Goal: Task Accomplishment & Management: Use online tool/utility

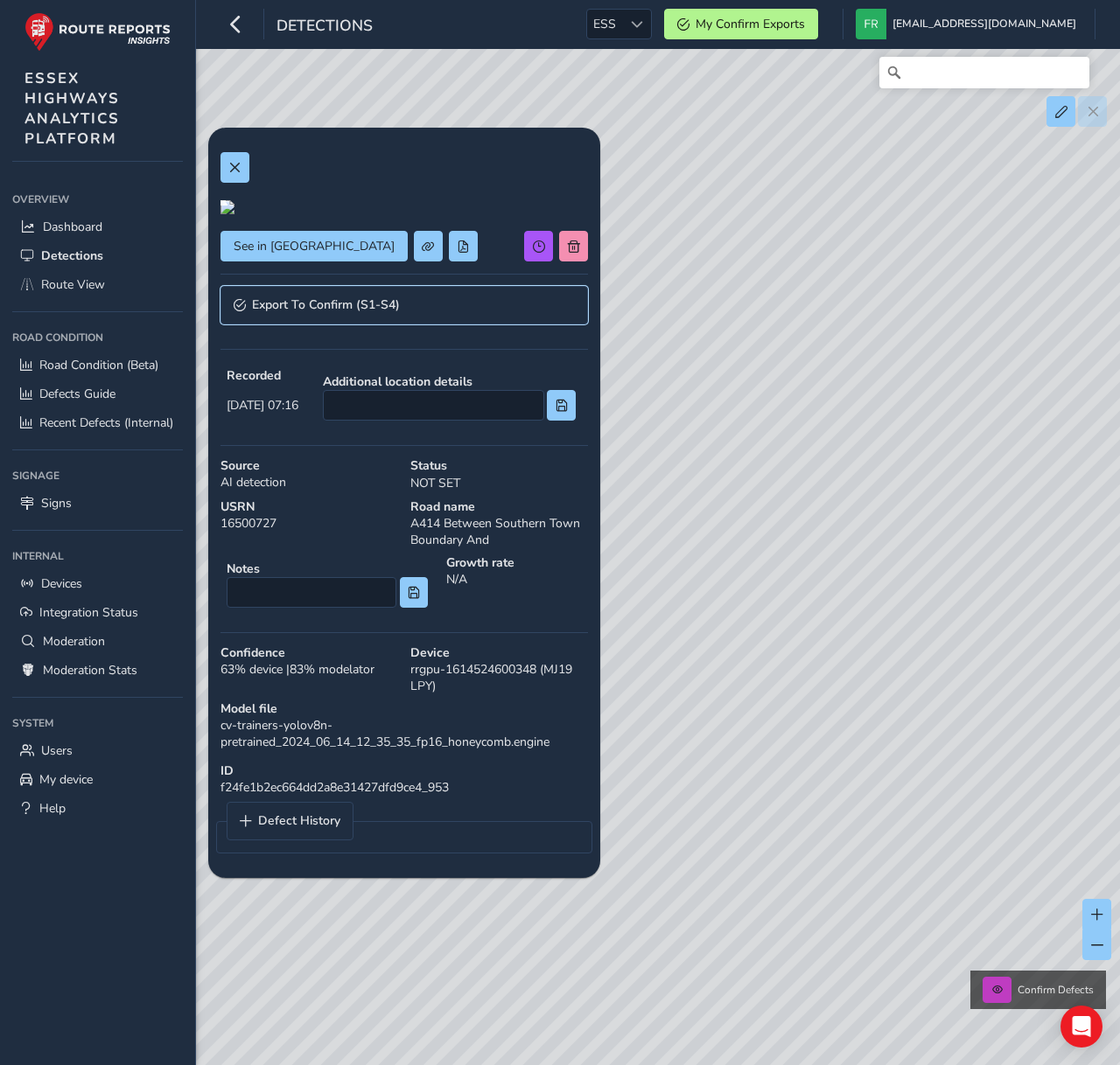
click at [347, 312] on span "Export To Confirm (S1-S4)" at bounding box center [326, 305] width 148 height 12
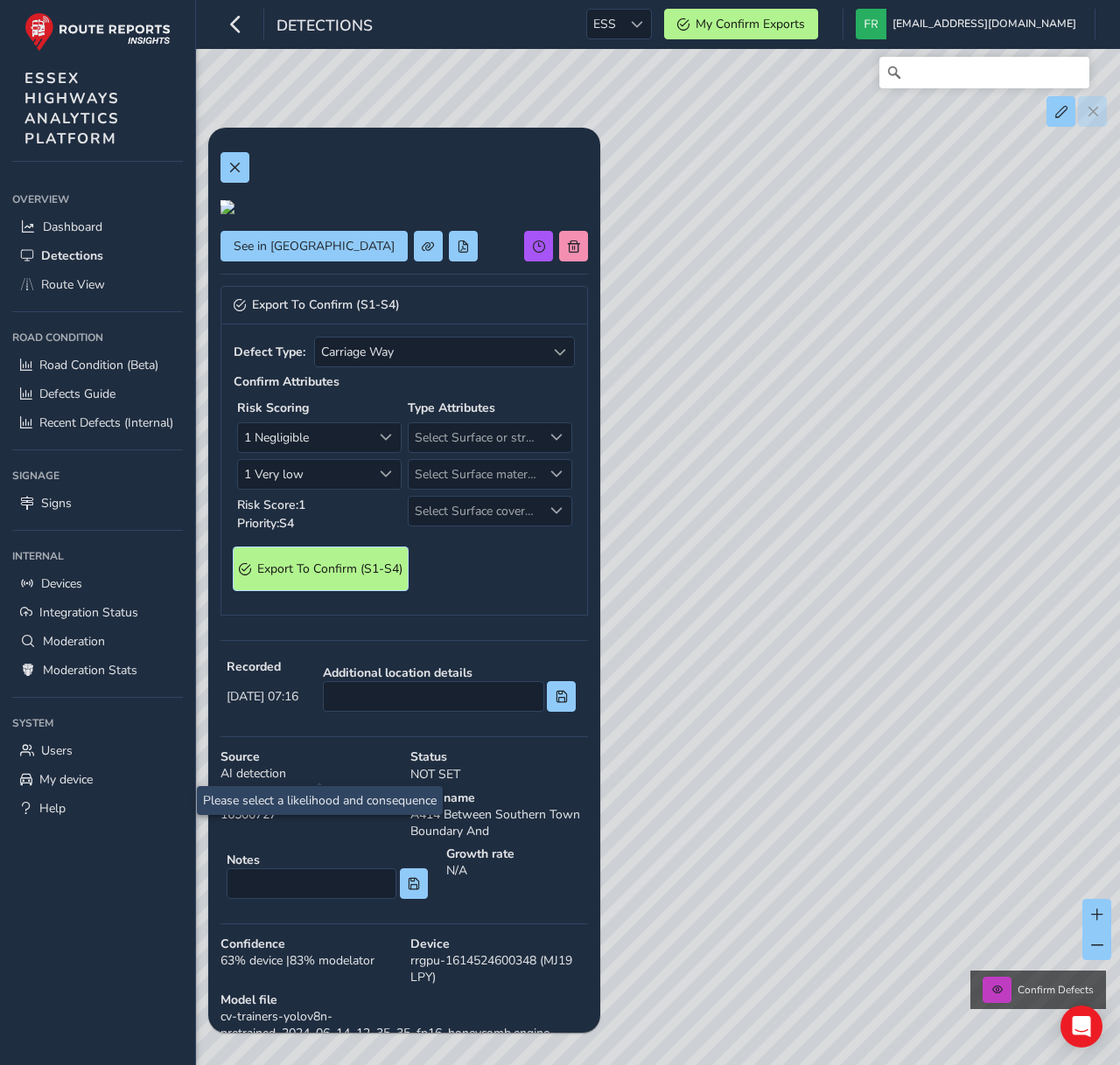
click at [349, 578] on span "Export To Confirm (S1-S4)" at bounding box center [330, 569] width 145 height 17
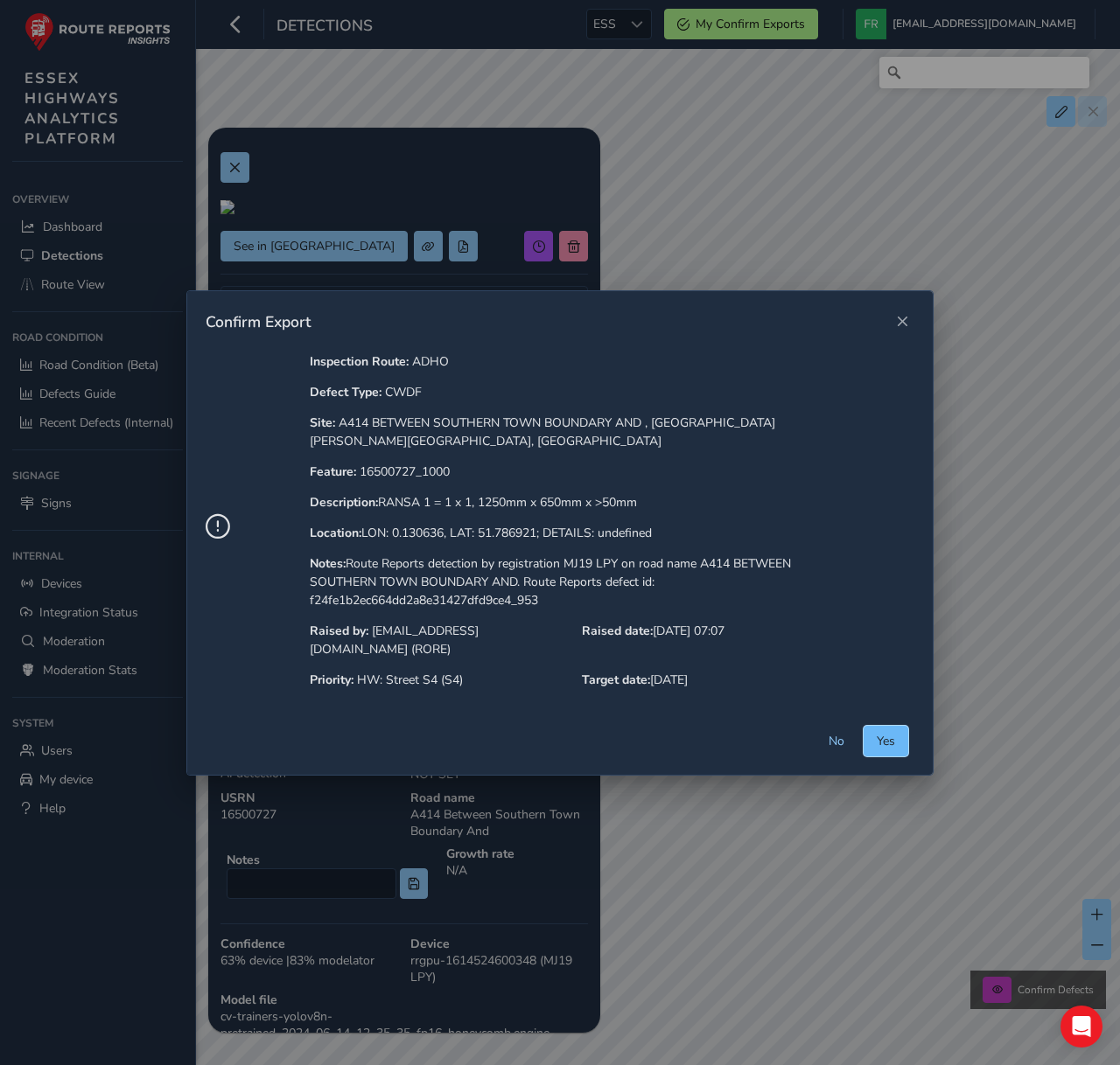
click at [881, 733] on span "Yes" at bounding box center [886, 740] width 19 height 17
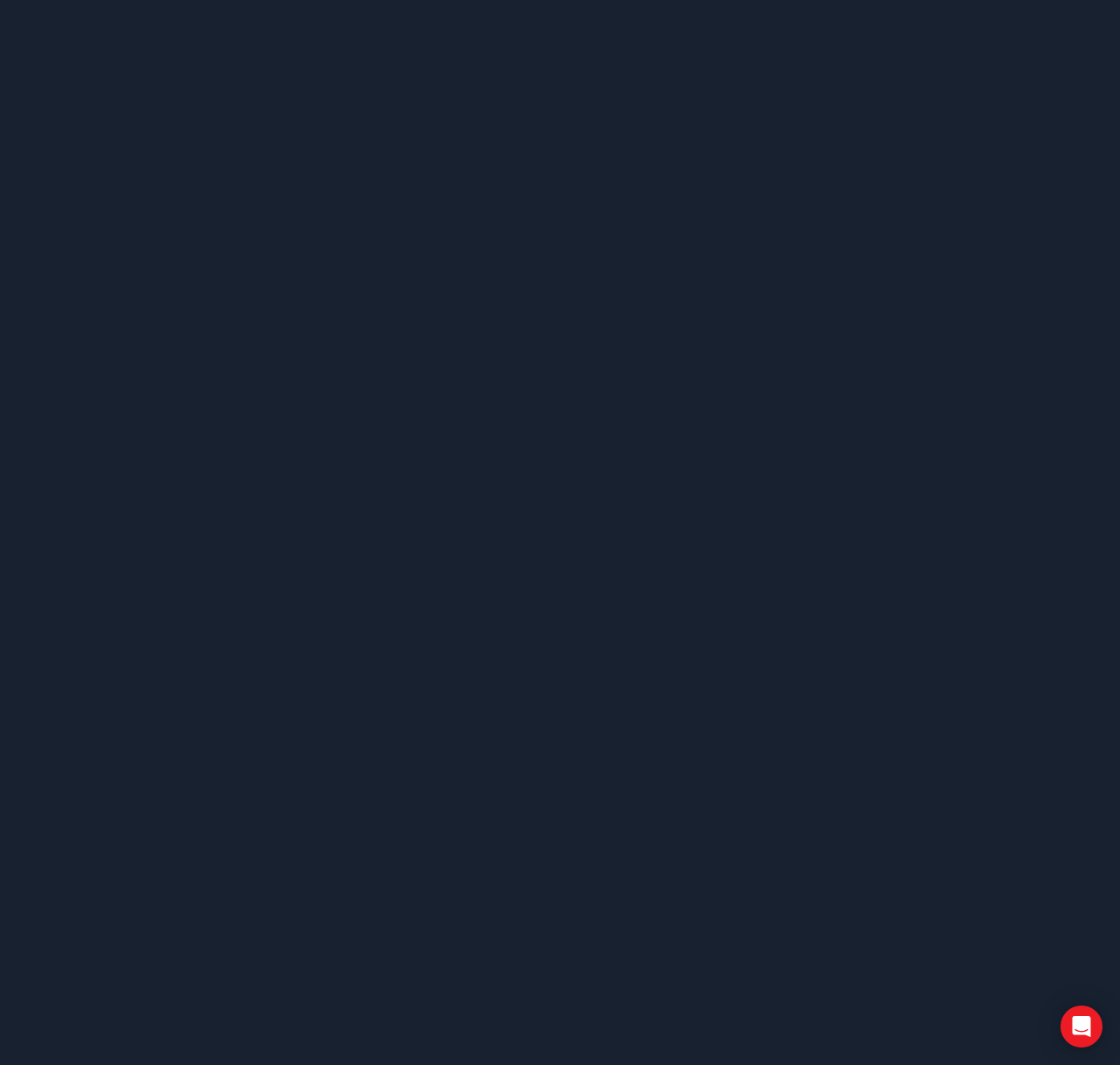
click at [881, 722] on body at bounding box center [560, 532] width 1120 height 1065
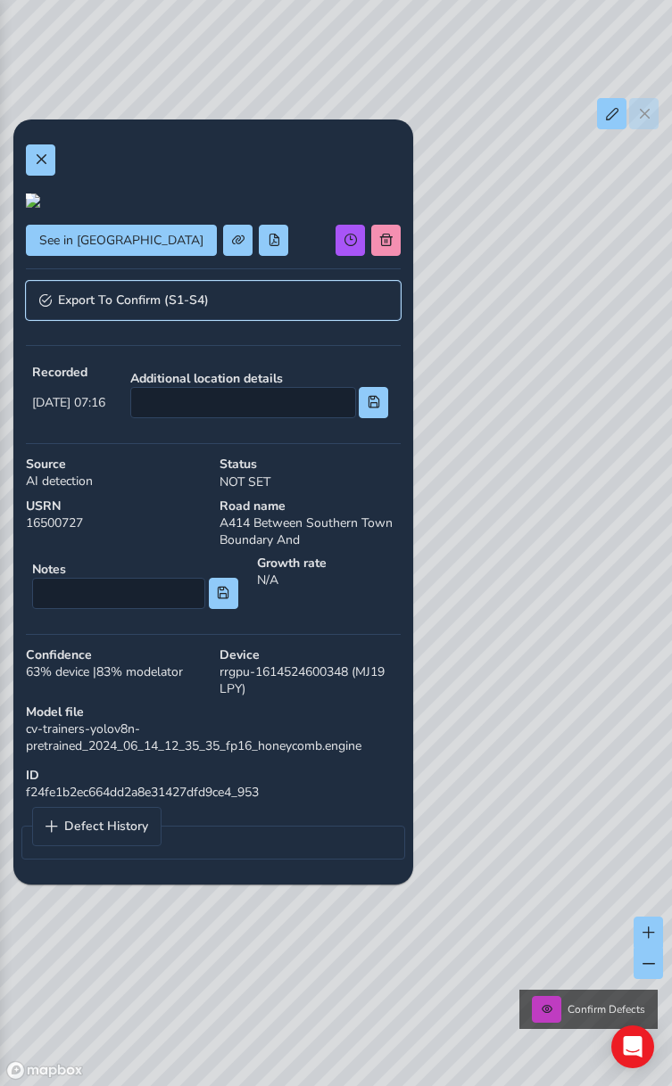
click at [258, 320] on link "Export To Confirm (S1-S4)" at bounding box center [213, 300] width 375 height 39
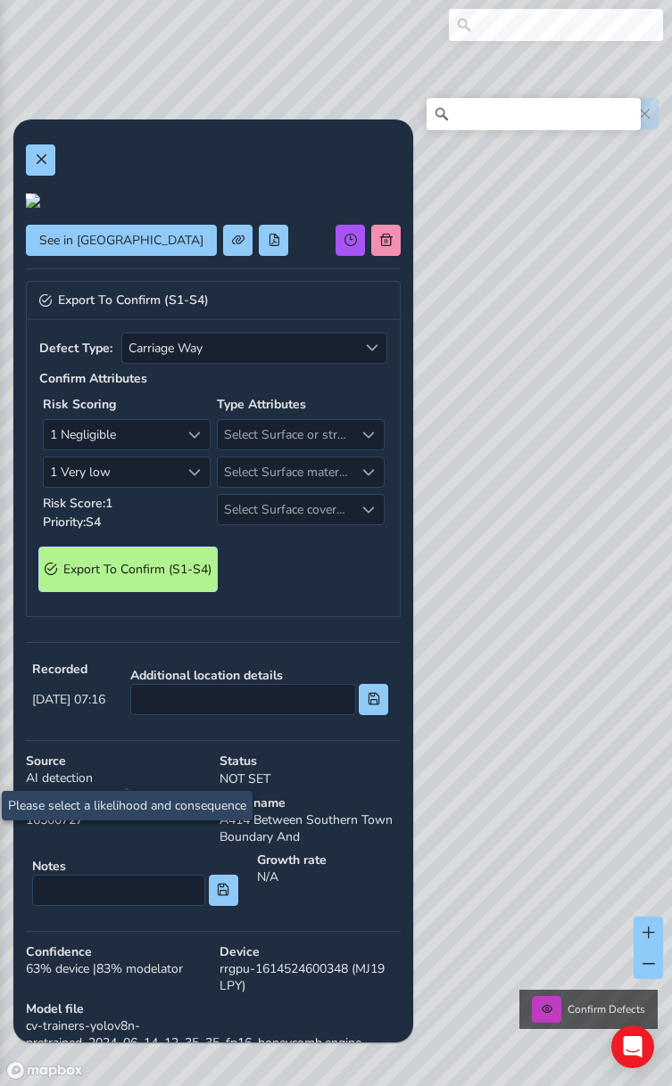
click at [144, 591] on S4\) "Export To Confirm (S1-S4)" at bounding box center [127, 570] width 177 height 44
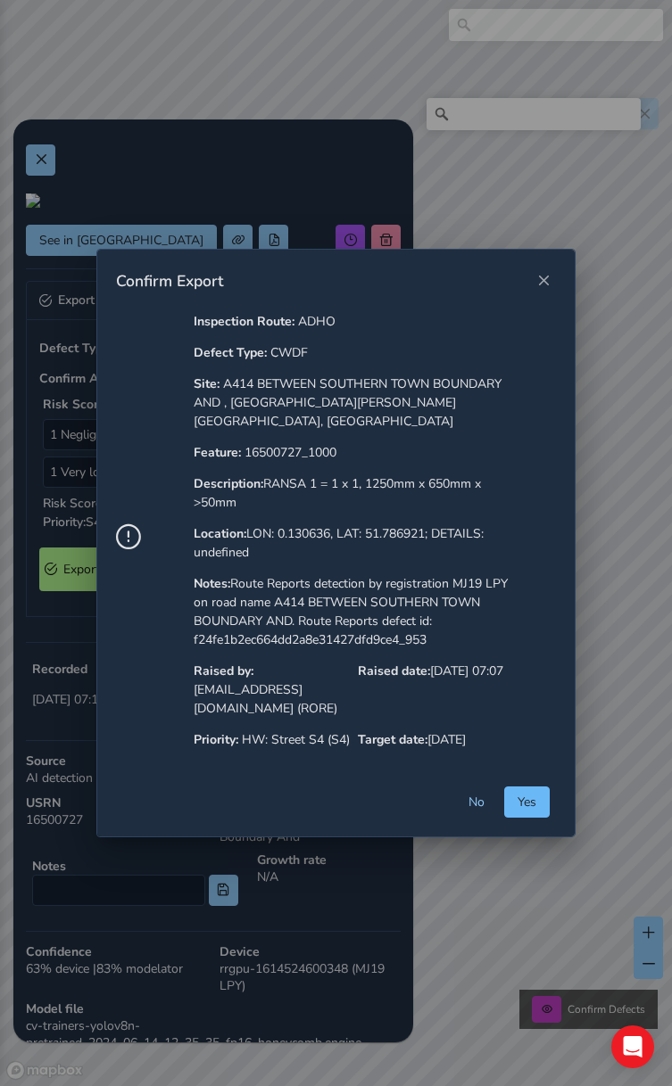
click at [539, 791] on button "Yes" at bounding box center [526, 802] width 45 height 31
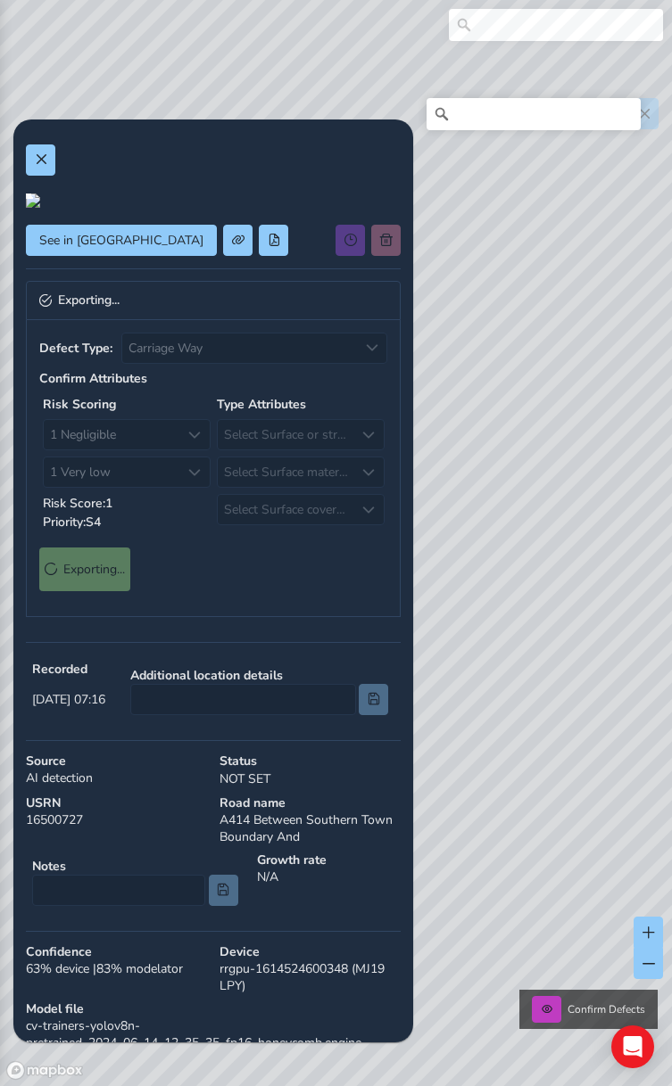
scroll to position [335, 0]
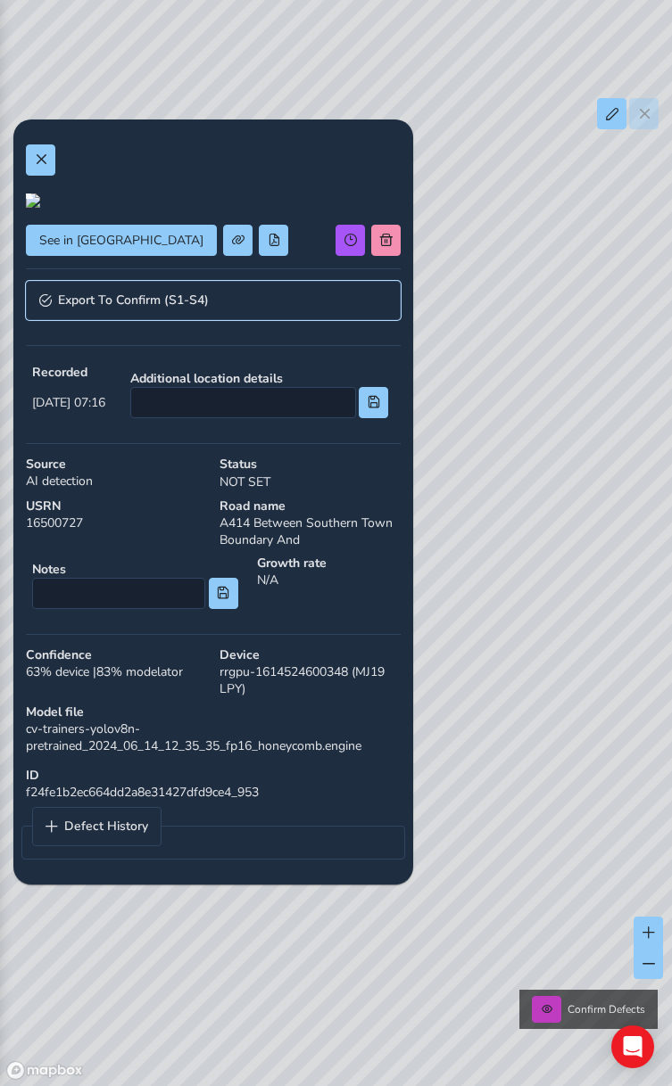
click at [68, 320] on link "Export To Confirm (S1-S4)" at bounding box center [213, 300] width 375 height 39
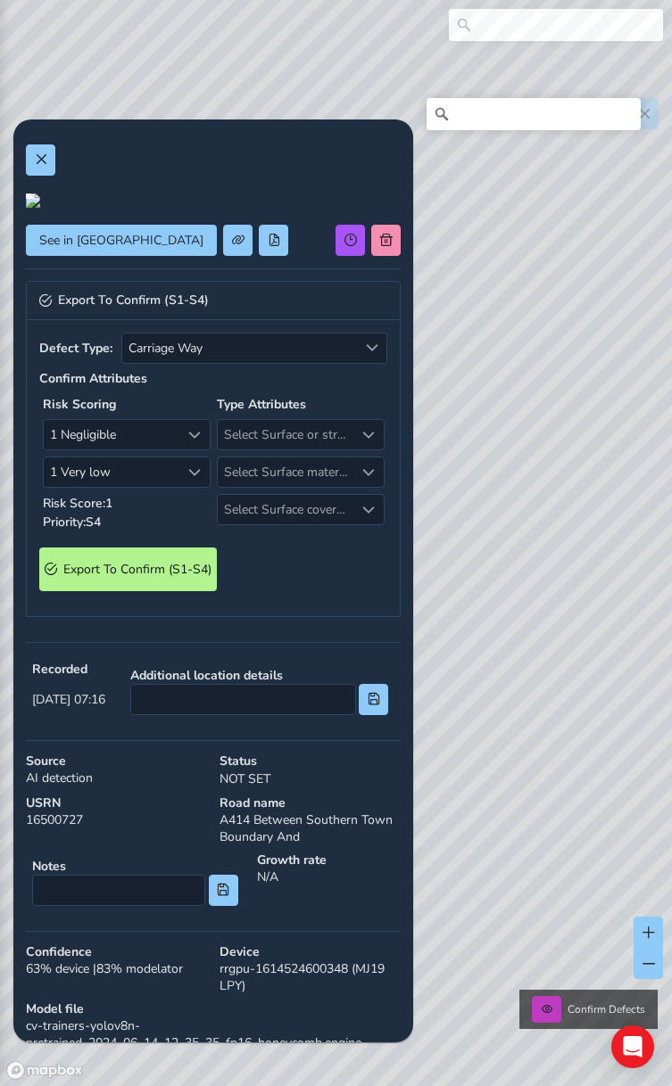
click at [294, 591] on div "Export To Confirm (S1-S4)" at bounding box center [213, 570] width 348 height 44
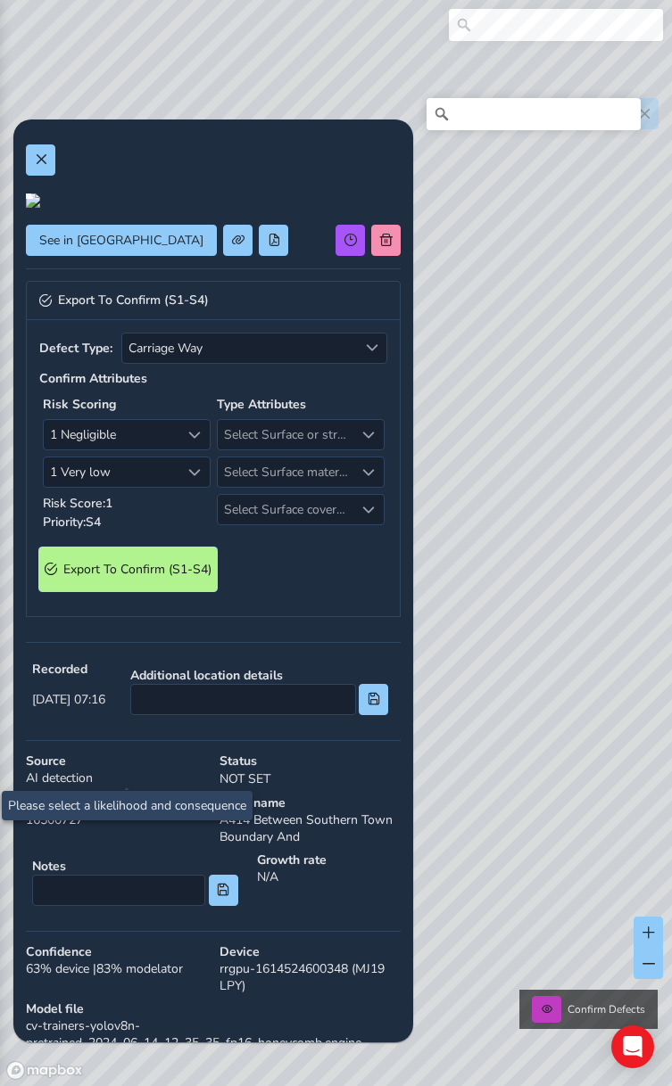
click at [182, 591] on S4\) "Export To Confirm (S1-S4)" at bounding box center [127, 570] width 177 height 44
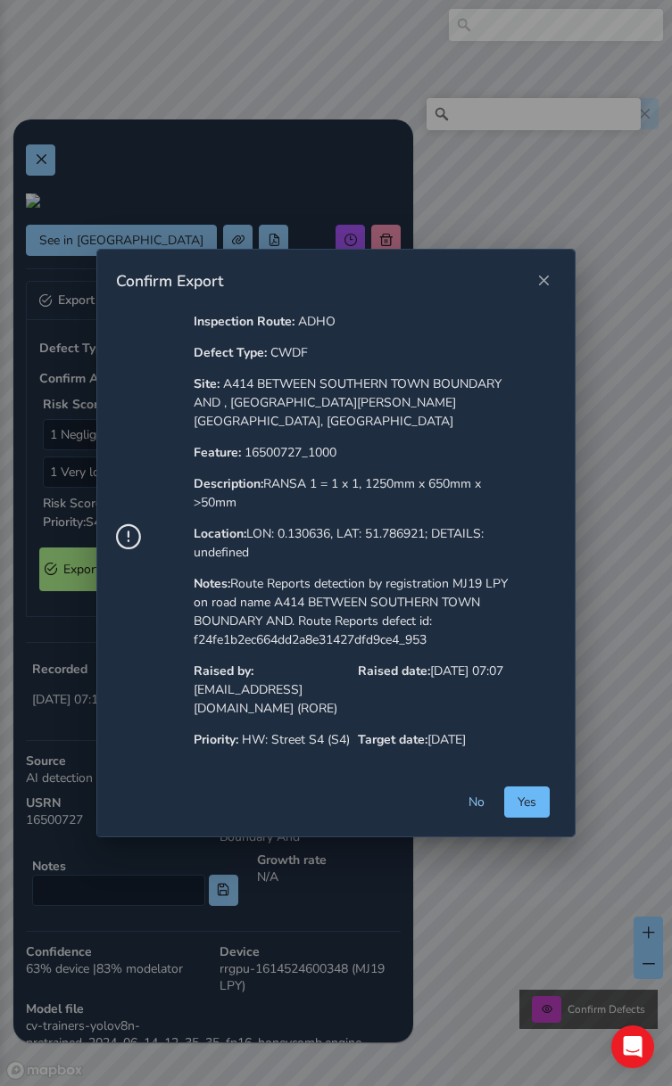
click at [530, 796] on span "Yes" at bounding box center [526, 802] width 19 height 17
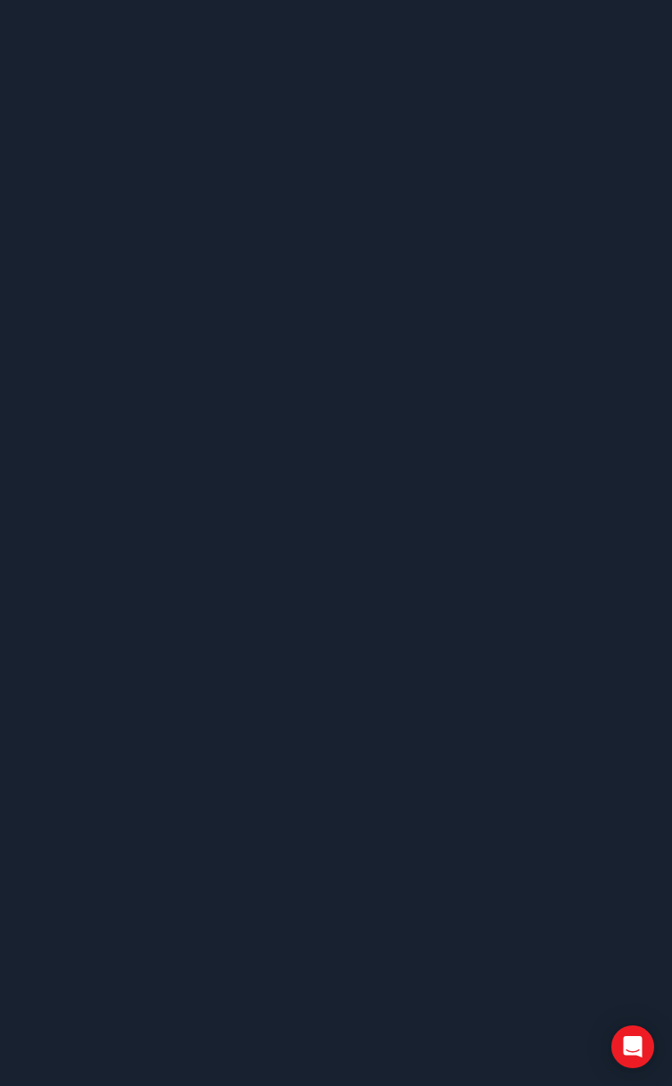
click at [542, 144] on body at bounding box center [336, 543] width 672 height 1086
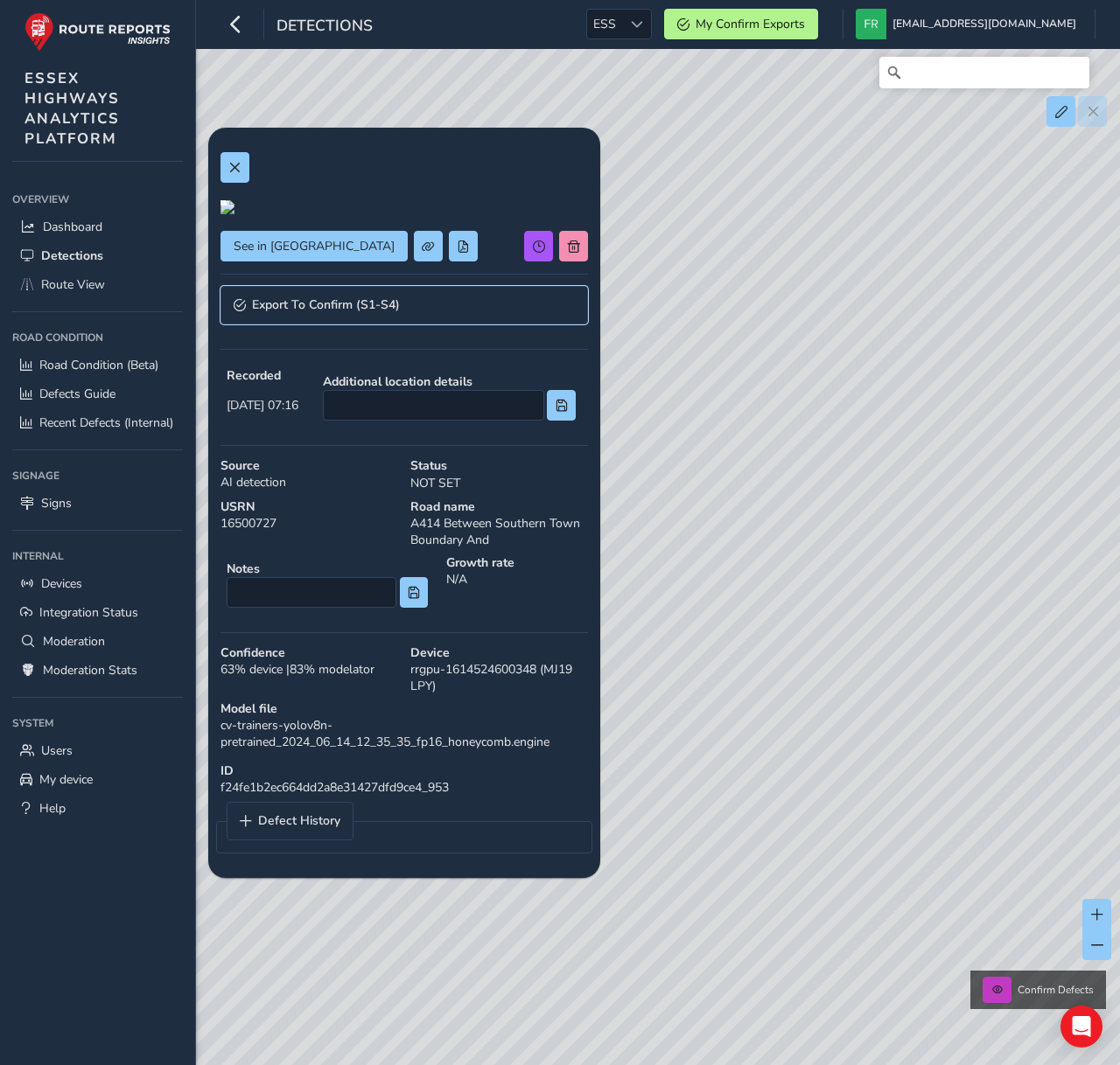
click at [242, 325] on link "Export To Confirm (S1-S4)" at bounding box center [404, 305] width 368 height 38
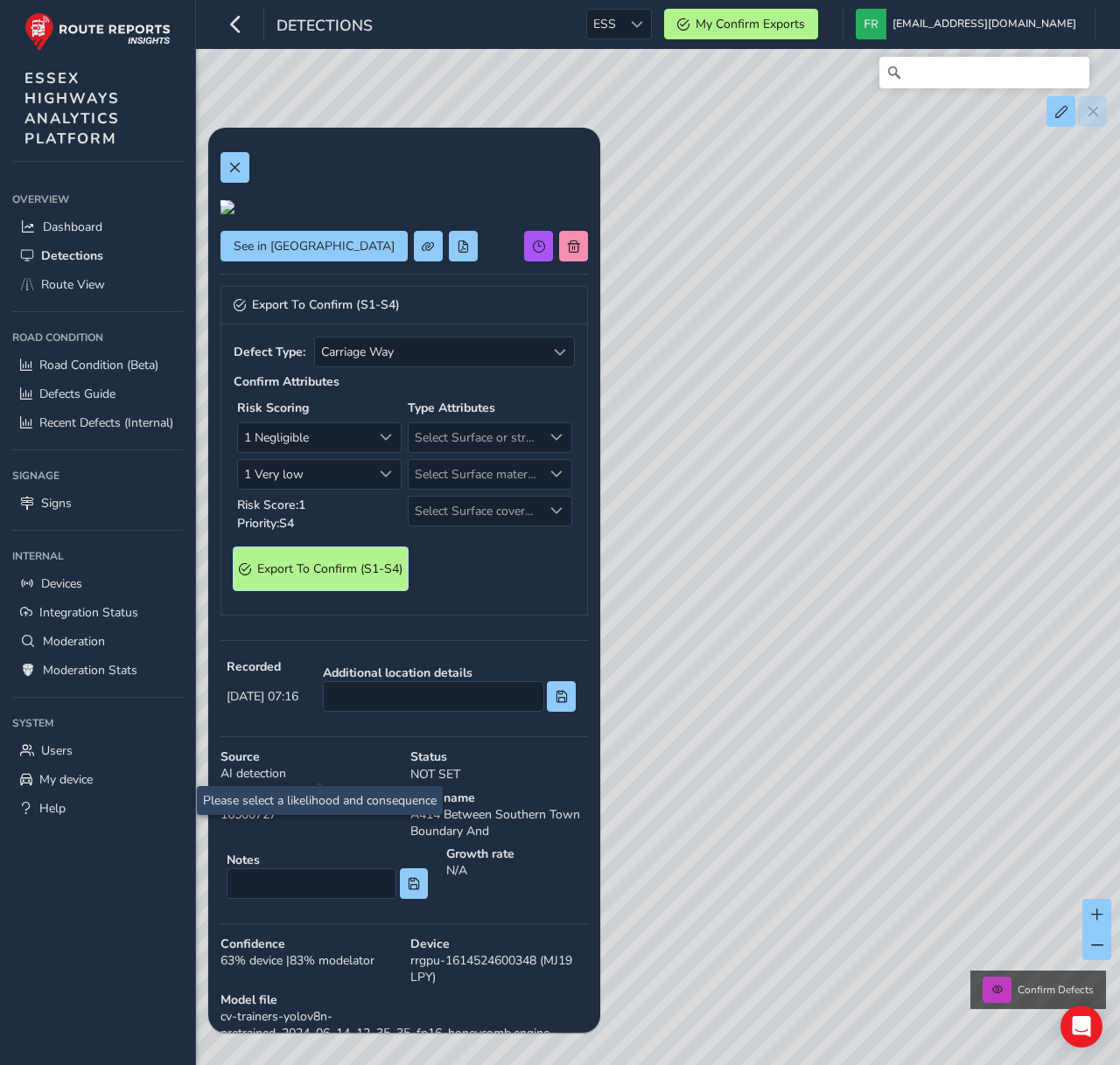
click at [335, 578] on span "Export To Confirm (S1-S4)" at bounding box center [330, 569] width 145 height 17
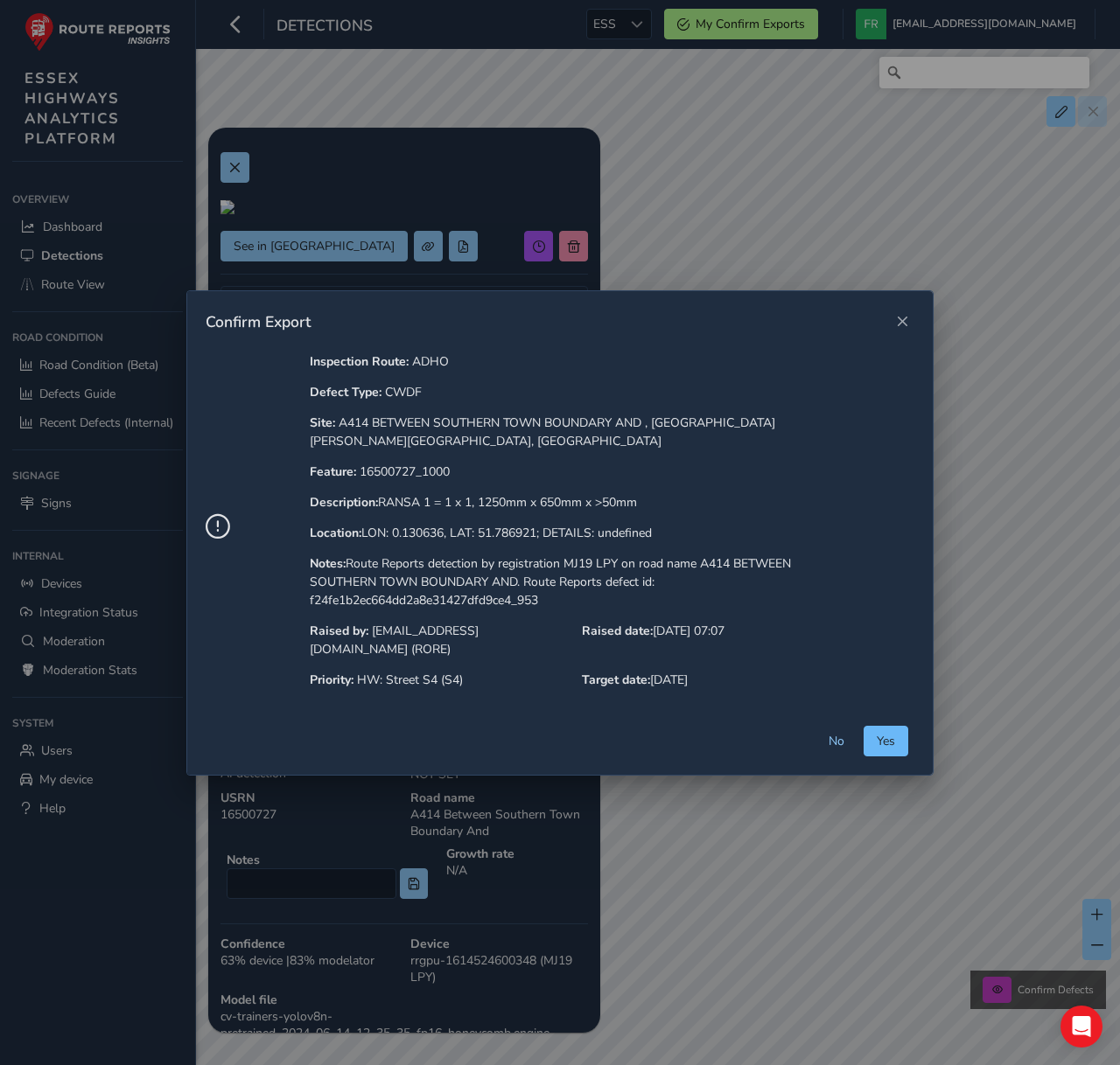
drag, startPoint x: 907, startPoint y: 726, endPoint x: 839, endPoint y: 725, distance: 68.0
click at [907, 726] on button "Yes" at bounding box center [885, 740] width 44 height 30
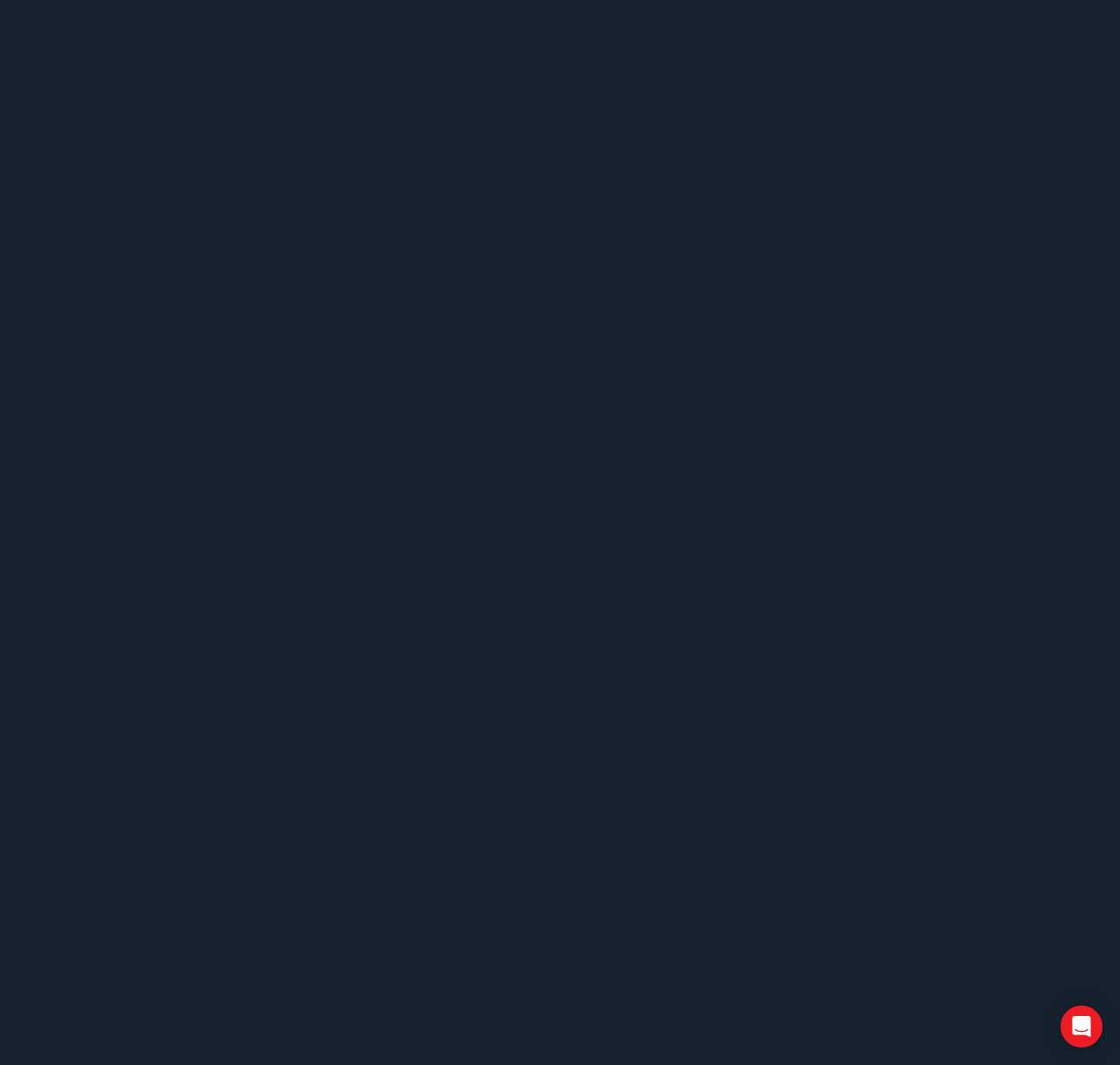
click at [498, 725] on body at bounding box center [560, 532] width 1120 height 1065
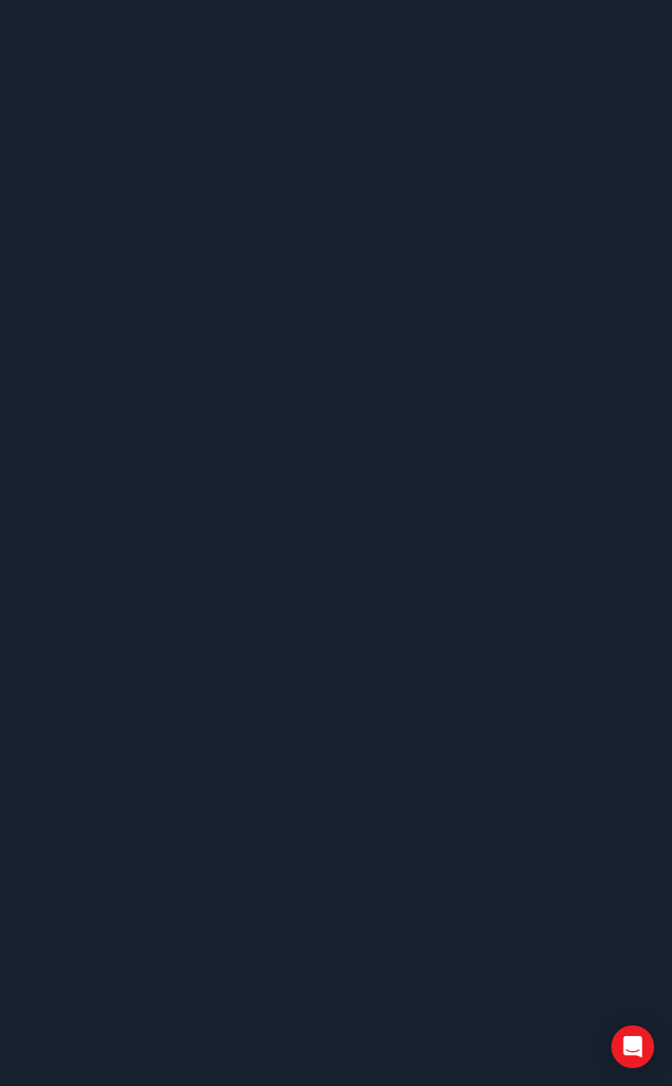
click at [503, 312] on body at bounding box center [336, 543] width 672 height 1086
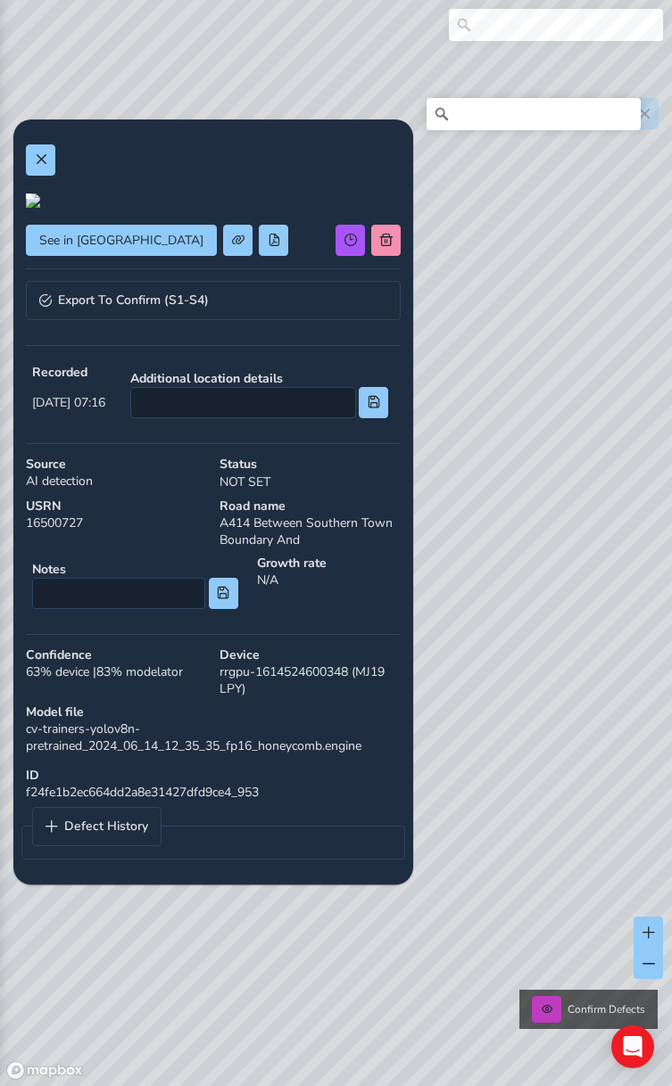
click at [319, 256] on div "See in [GEOGRAPHIC_DATA]" at bounding box center [213, 240] width 375 height 31
click at [213, 320] on link "Export To Confirm (S1-S4)" at bounding box center [213, 300] width 375 height 39
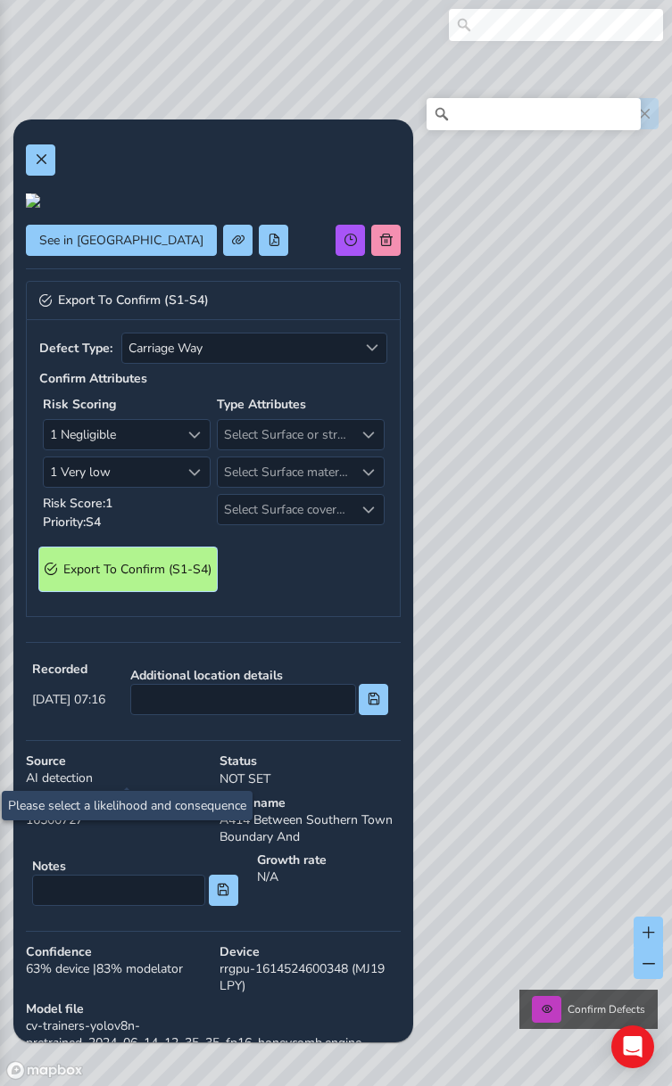
click at [150, 578] on span "Export To Confirm (S1-S4)" at bounding box center [137, 569] width 148 height 17
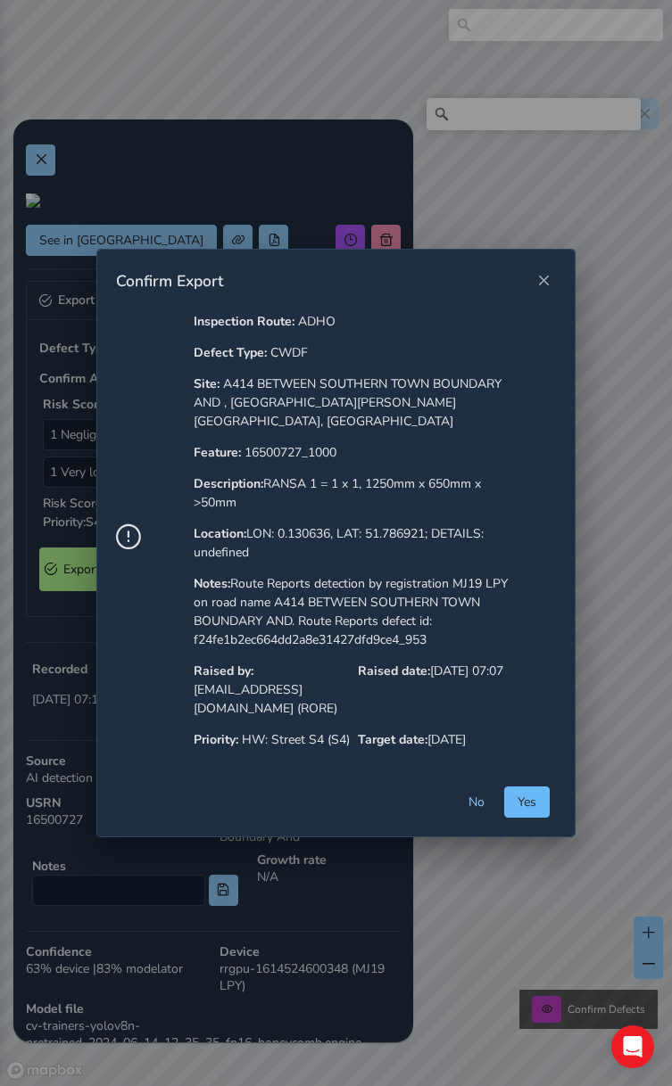
click at [519, 794] on span "Yes" at bounding box center [526, 802] width 19 height 17
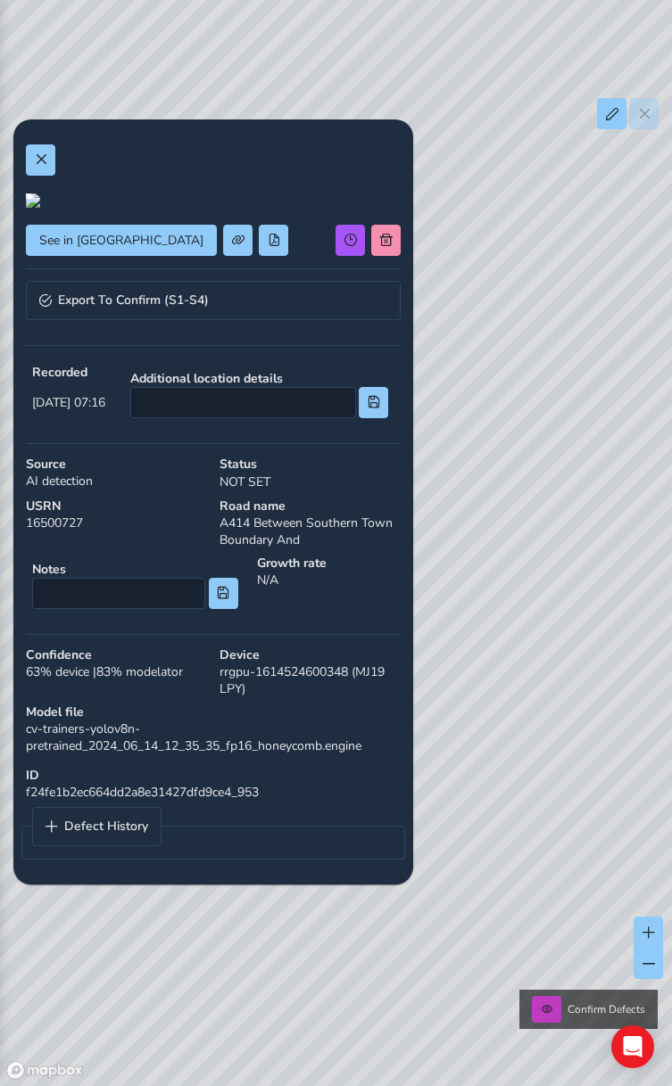
click at [105, 411] on span "[DATE] 07:16" at bounding box center [68, 402] width 73 height 17
click at [125, 320] on link "Export To Confirm (S1-S4)" at bounding box center [213, 300] width 375 height 39
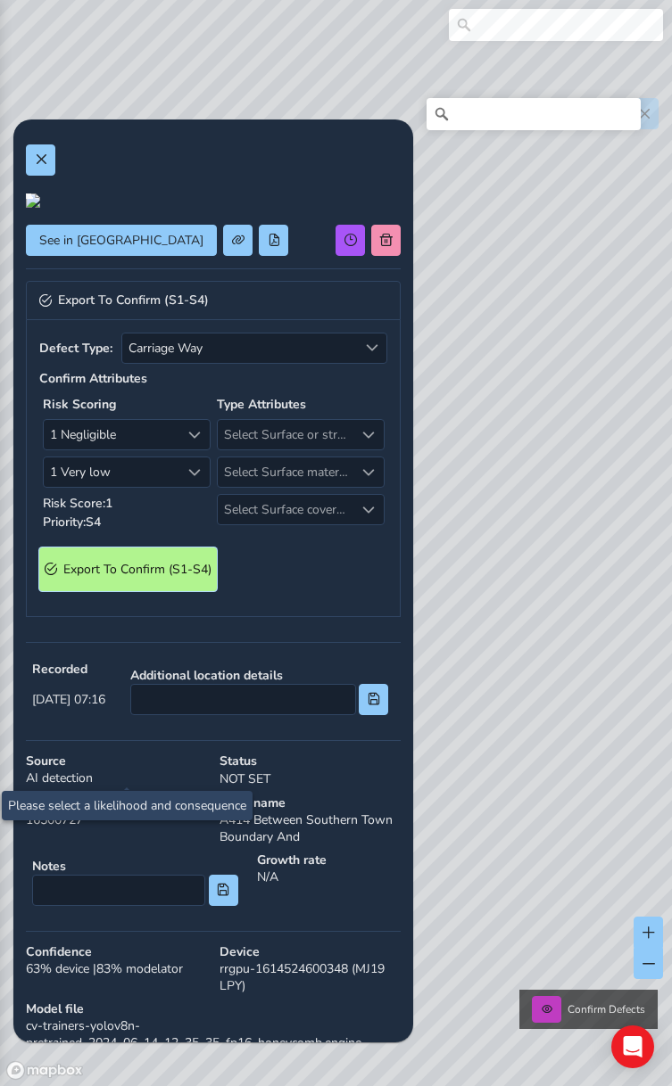
click at [112, 578] on span "Export To Confirm (S1-S4)" at bounding box center [137, 569] width 148 height 17
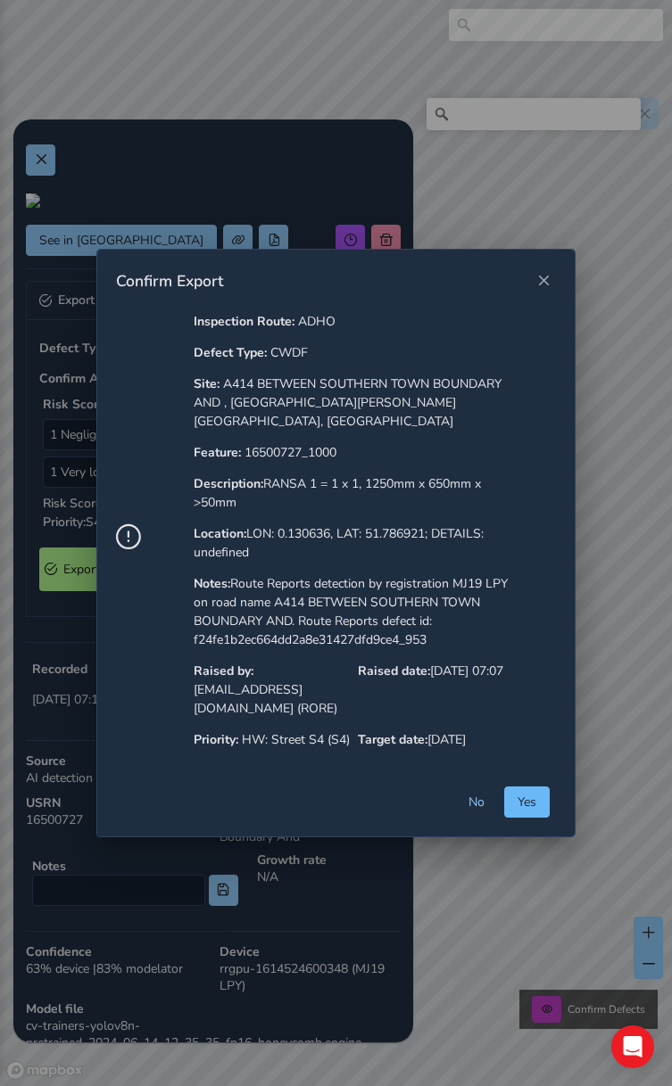
click at [517, 800] on span "Yes" at bounding box center [526, 802] width 19 height 17
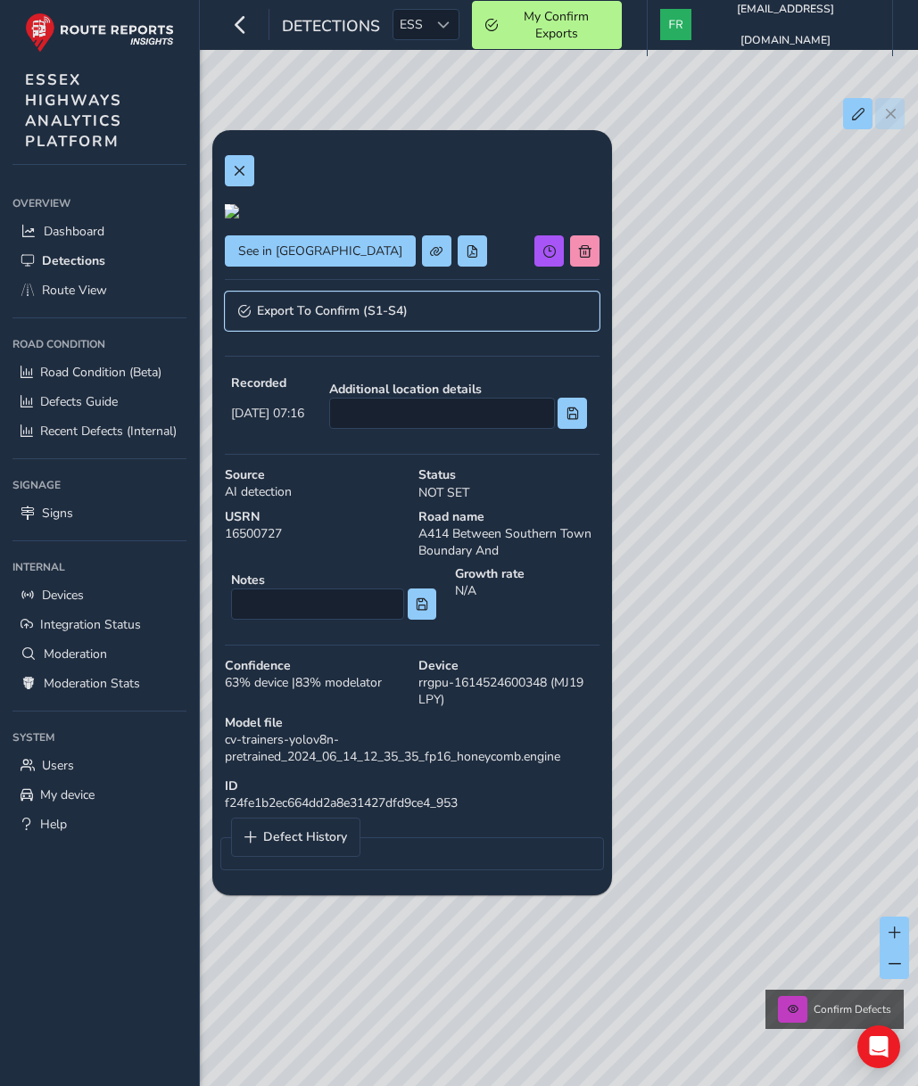
click at [277, 331] on link "Export To Confirm (S1-S4)" at bounding box center [412, 311] width 375 height 39
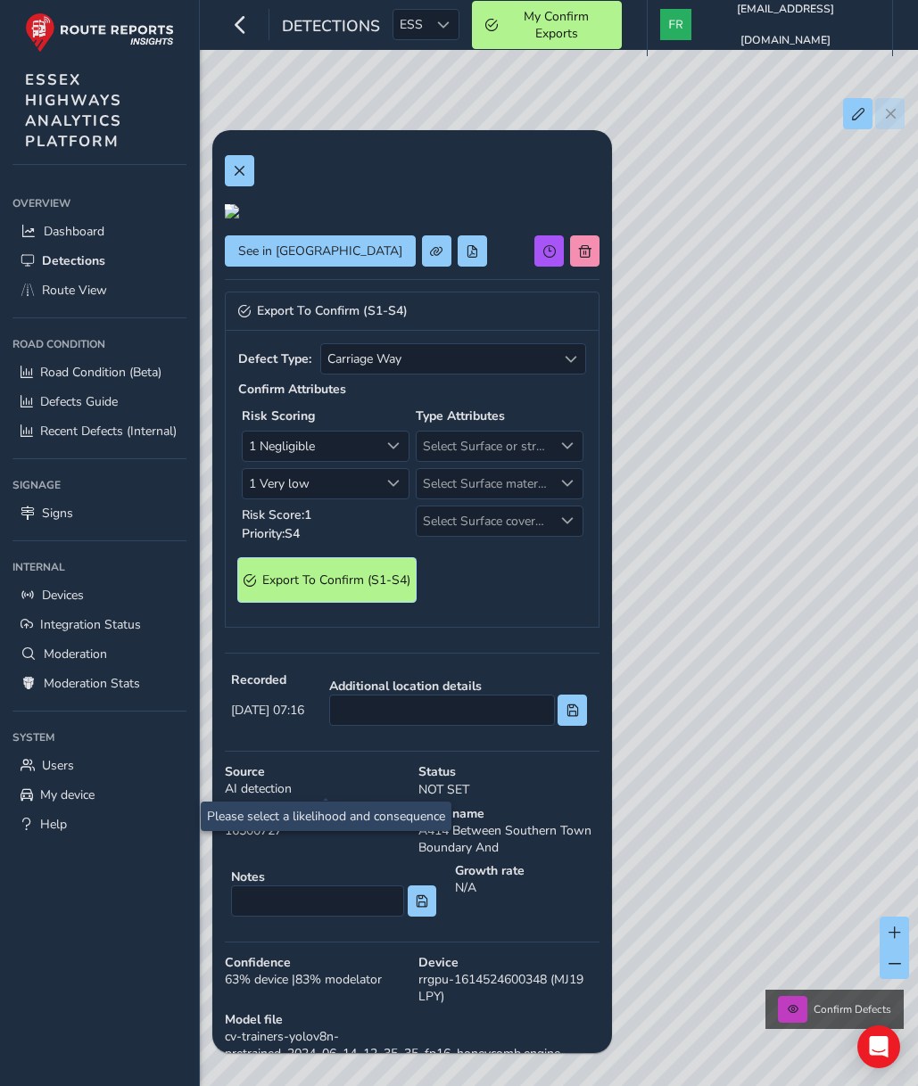
click at [356, 602] on S4\) "Export To Confirm (S1-S4)" at bounding box center [326, 580] width 177 height 44
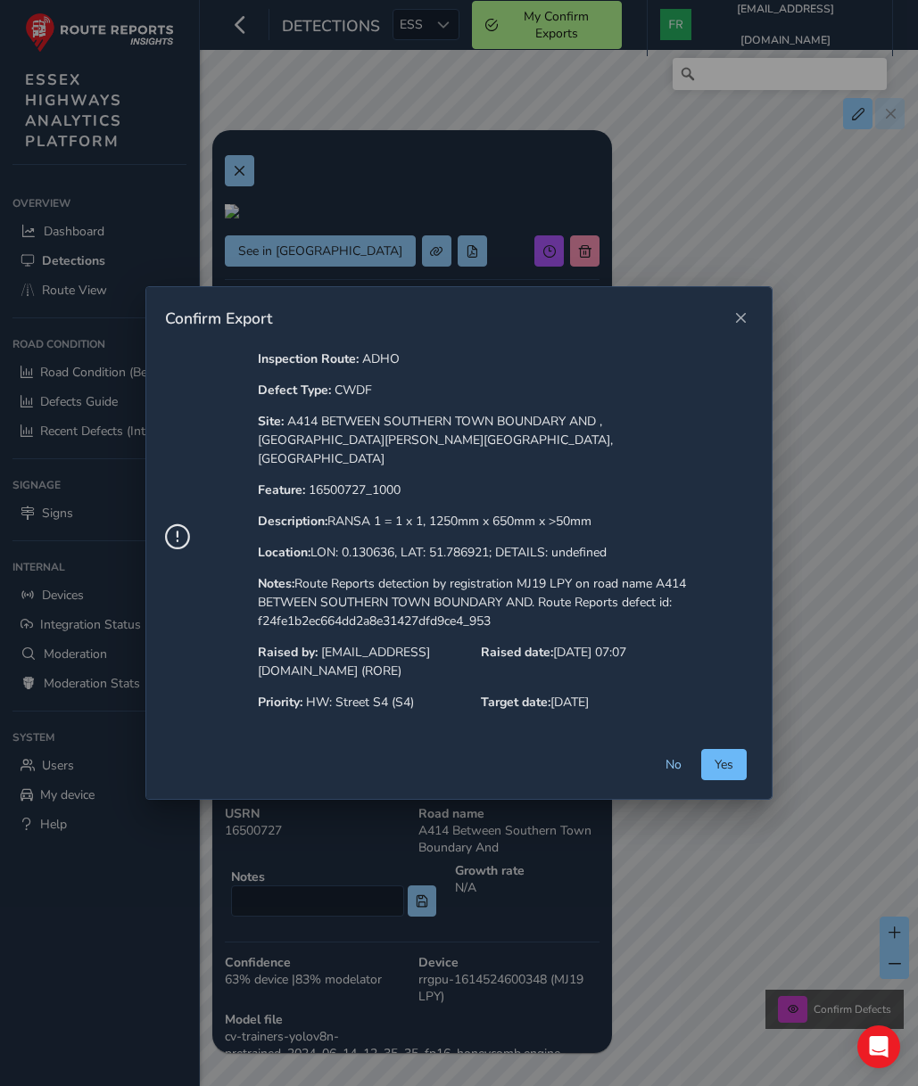
click at [706, 764] on button "Yes" at bounding box center [723, 764] width 45 height 31
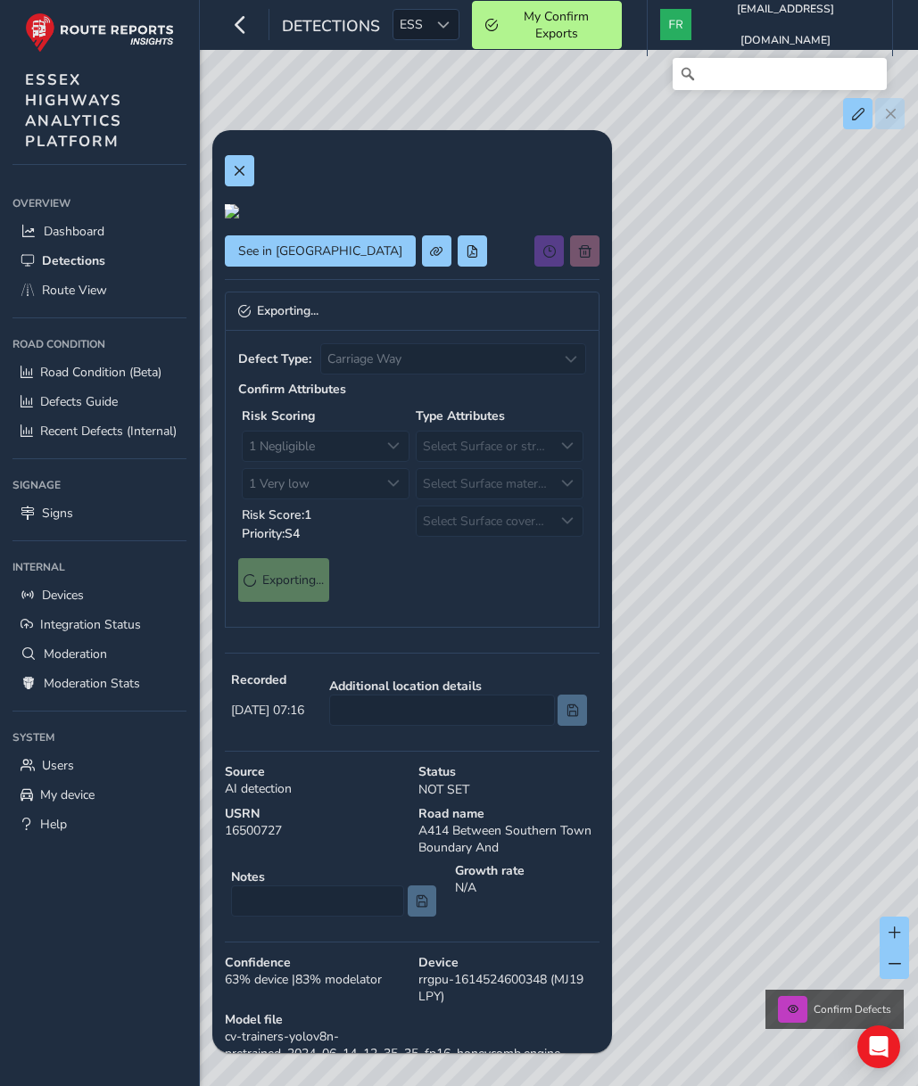
click at [469, 602] on div "Exporting..." at bounding box center [412, 580] width 348 height 44
